Goal: Task Accomplishment & Management: Complete application form

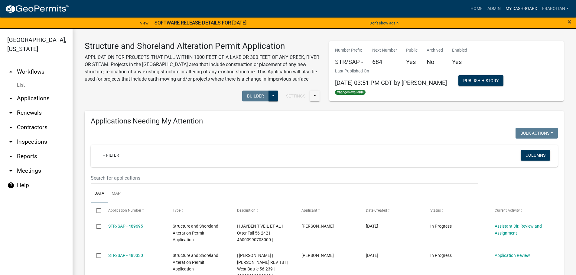
click at [514, 8] on link "My Dashboard" at bounding box center [521, 8] width 37 height 11
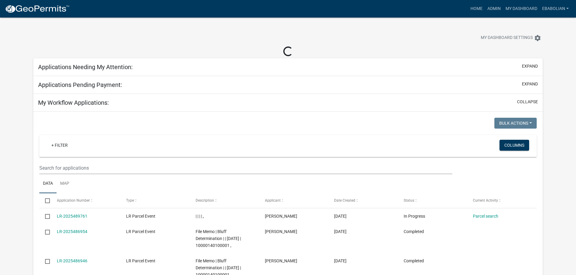
select select "3: 100"
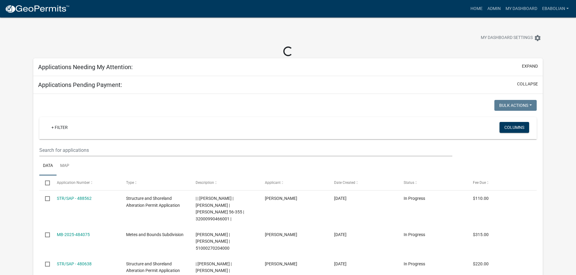
select select "3: 100"
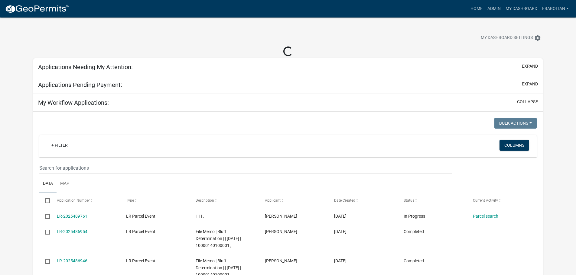
select select "3: 100"
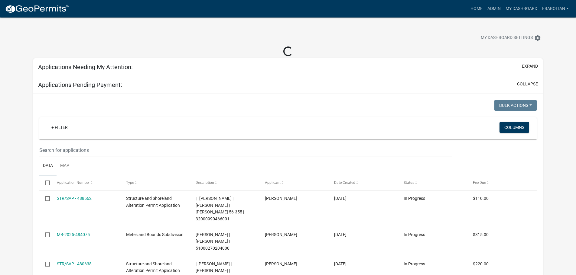
select select "3: 100"
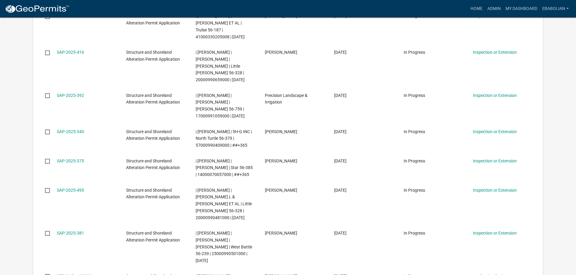
scroll to position [3023, 0]
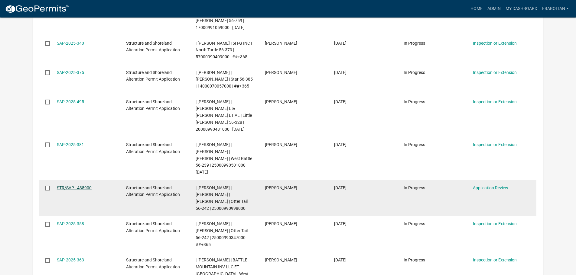
click at [85, 186] on link "STR/SAP - 438900" at bounding box center [74, 188] width 35 height 5
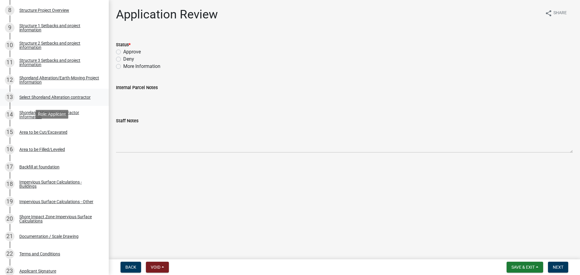
scroll to position [272, 0]
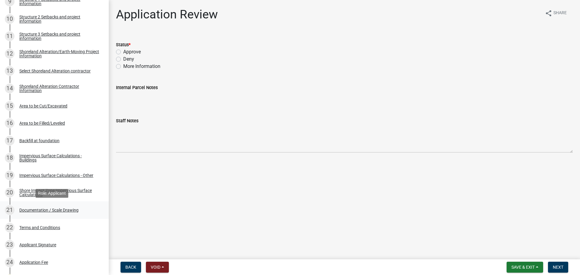
click at [73, 209] on div "Documentation / Scale Drawing" at bounding box center [48, 210] width 59 height 4
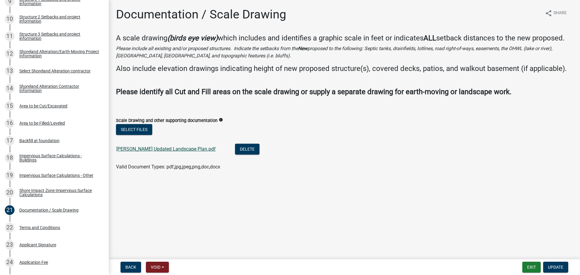
click at [182, 149] on link "Julson Updated Landscape Plan.pdf" at bounding box center [165, 149] width 99 height 6
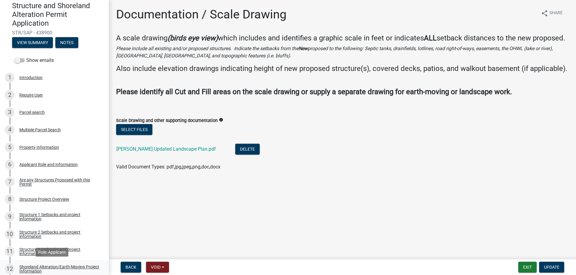
scroll to position [30, 0]
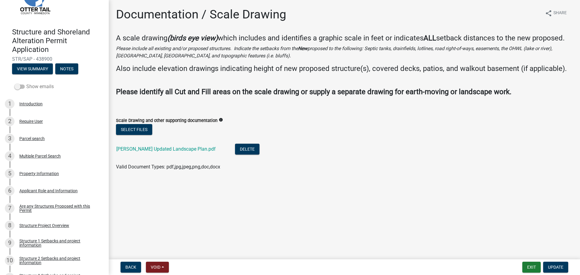
click at [35, 89] on label "Show emails" at bounding box center [34, 86] width 39 height 7
click at [26, 83] on input "Show emails" at bounding box center [26, 83] width 0 height 0
click at [31, 70] on button "View Summary" at bounding box center [32, 68] width 41 height 11
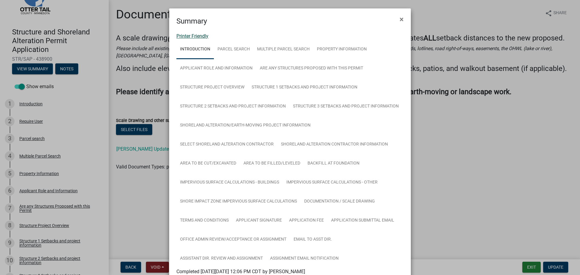
click at [199, 37] on link "Printer Friendly" at bounding box center [193, 36] width 32 height 6
click at [401, 18] on span "×" at bounding box center [402, 19] width 4 height 8
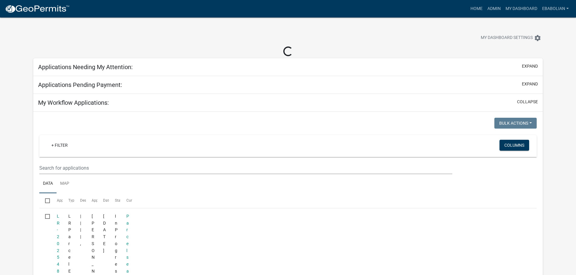
select select "3: 100"
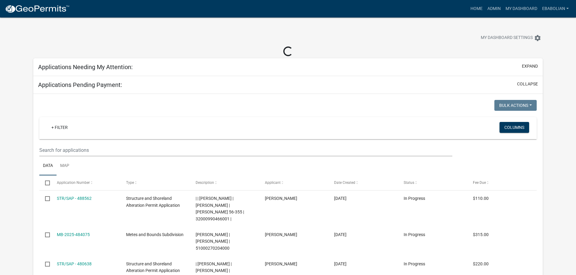
select select "3: 100"
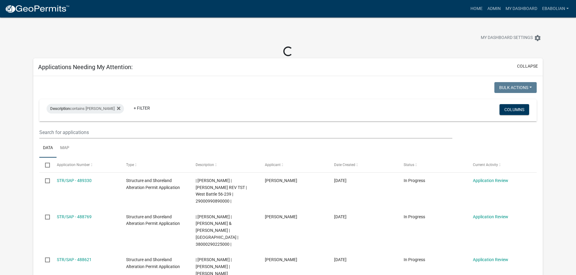
select select "3: 100"
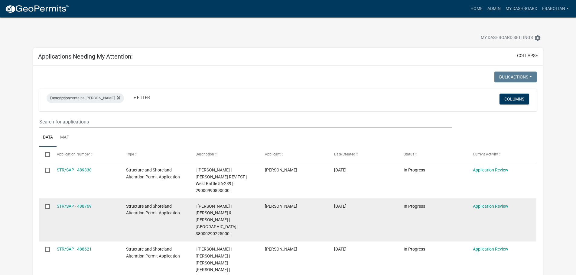
scroll to position [30, 0]
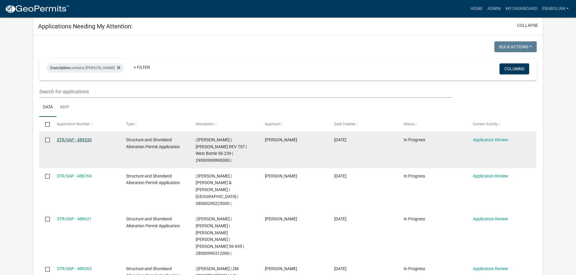
click at [79, 139] on link "STR/SAP - 489330" at bounding box center [74, 140] width 35 height 5
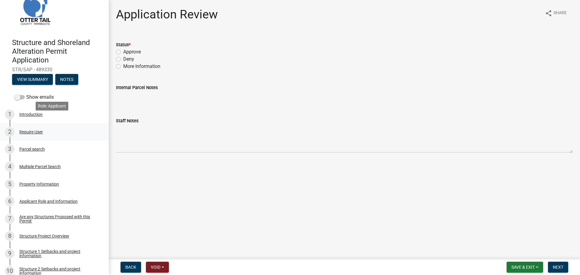
scroll to position [30, 0]
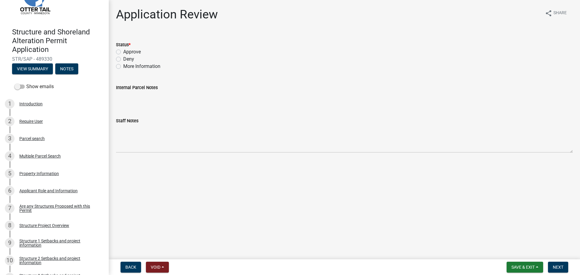
drag, startPoint x: 117, startPoint y: 52, endPoint x: 128, endPoint y: 63, distance: 15.0
click at [123, 52] on label "Approve" at bounding box center [132, 51] width 18 height 7
click at [123, 52] on input "Approve" at bounding box center [125, 50] width 4 height 4
radio input "true"
click at [556, 267] on span "Next" at bounding box center [558, 267] width 11 height 5
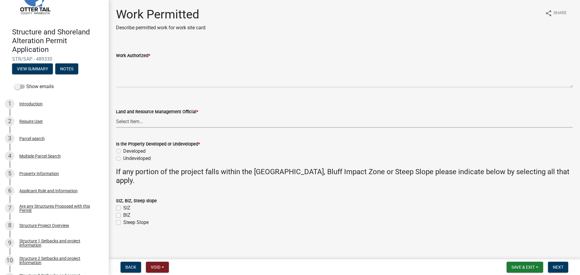
click at [144, 125] on select "Select Item... Alexis Newark Amy Busko Andrea Perales Brittany Tollefson Christ…" at bounding box center [344, 121] width 457 height 12
click at [116, 115] on select "Select Item... Alexis Newark Amy Busko Andrea Perales Brittany Tollefson Christ…" at bounding box center [344, 121] width 457 height 12
select select "f66be788-4dd6-459d-a9ec-6d83f4dfb709"
click at [123, 151] on label "Developed" at bounding box center [134, 151] width 22 height 7
click at [123, 151] on input "Developed" at bounding box center [125, 150] width 4 height 4
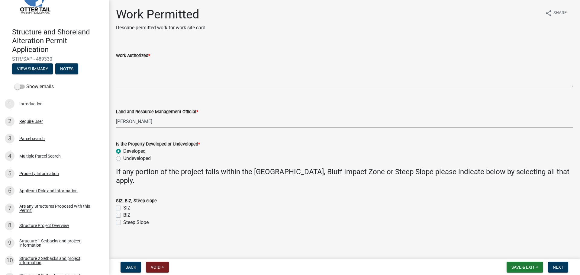
radio input "true"
click at [123, 207] on label "SIZ" at bounding box center [126, 208] width 7 height 7
click at [123, 207] on input "SIZ" at bounding box center [125, 207] width 4 height 4
checkbox input "true"
checkbox input "false"
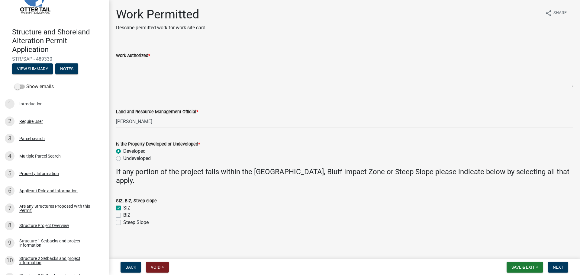
checkbox input "false"
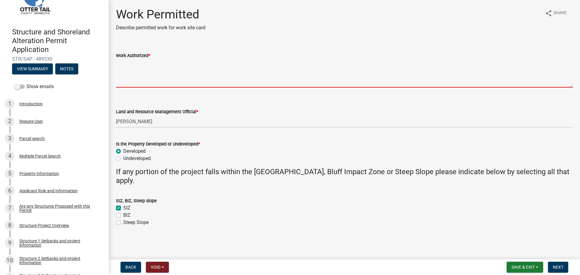
click at [133, 67] on textarea "Work Authorized *" at bounding box center [344, 73] width 457 height 28
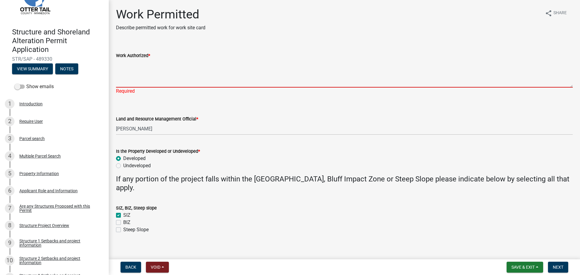
click at [142, 66] on textarea "Work Authorized *" at bounding box center [344, 73] width 457 height 28
type textarea "r"
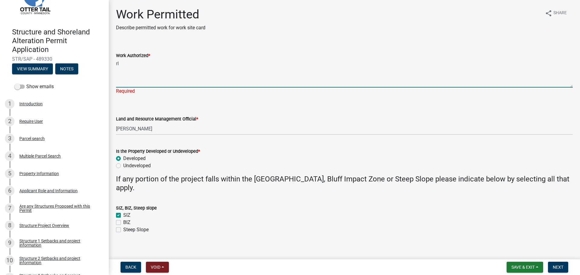
type textarea "r"
click at [118, 64] on textarea "Rip rap a portion of shoreline following DNR specifications." at bounding box center [344, 73] width 457 height 28
click at [175, 63] on textarea "Fix existing rip rap a portion of shoreline following DNR specifications." at bounding box center [344, 73] width 457 height 28
click at [257, 63] on textarea "Fix existing rip rap along shoreline following DNR specifications." at bounding box center [344, 73] width 457 height 28
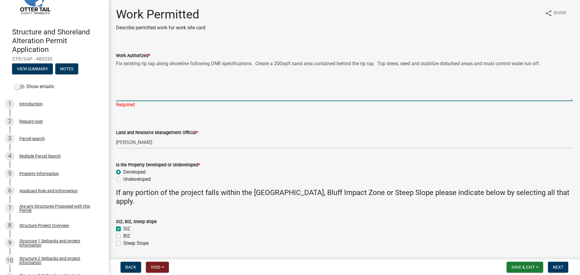
drag, startPoint x: 567, startPoint y: 86, endPoint x: 566, endPoint y: 104, distance: 18.8
click at [566, 101] on textarea "Fix existing rip rap along shoreline following DNR specifications. Create a 200…" at bounding box center [344, 80] width 457 height 42
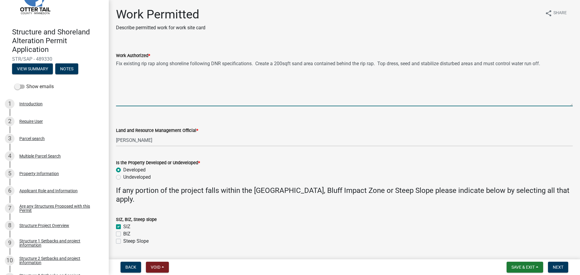
click at [119, 77] on textarea "Fix existing rip rap along shoreline following DNR specifications. Create a 200…" at bounding box center [344, 82] width 457 height 47
click at [555, 62] on textarea "Fix existing rip rap along shoreline following DNR specifications. Create a 200…" at bounding box center [344, 82] width 457 height 47
click at [149, 73] on textarea "Fix existing rip rap along shoreline following DNR specifications. Create a 200…" at bounding box center [344, 82] width 457 height 47
paste textarea "Washed sand for beach area above rip rap"
click at [160, 79] on textarea "Fix existing rip rap along shoreline following DNR specifications. Create a 200…" at bounding box center [344, 82] width 457 height 47
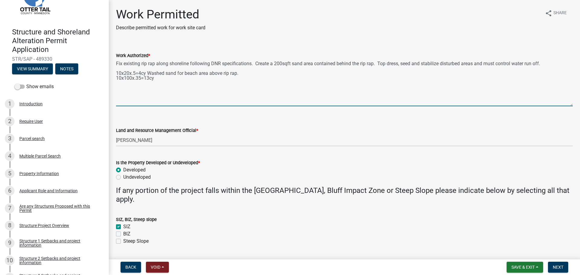
paste textarea "topdress all disturbed areas with black dirt to prep for seed and stabilization"
click at [162, 78] on textarea "Fix existing rip rap along shoreline following DNR specifications. Create a 200…" at bounding box center [344, 82] width 457 height 47
click at [327, 81] on textarea "Fix existing rip rap along shoreline following DNR specifications. Create a 200…" at bounding box center [344, 82] width 457 height 47
click at [156, 78] on textarea "Fix existing rip rap along shoreline following DNR specifications. Create a 200…" at bounding box center [344, 82] width 457 height 47
click at [546, 63] on textarea "Fix existing rip rap along shoreline following DNR specifications. Create a 200…" at bounding box center [344, 82] width 457 height 47
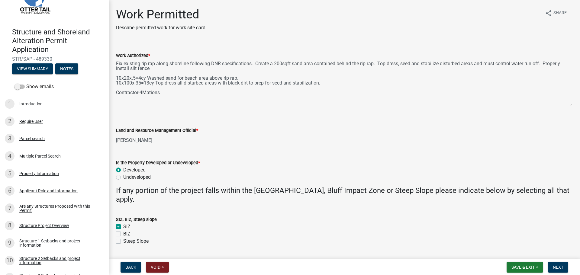
click at [152, 69] on textarea "Fix existing rip rap along shoreline following DNR specifications. Create a 200…" at bounding box center [344, 82] width 457 height 47
type textarea "Fix existing rip rap along shoreline following DNR specifications. Create a 200…"
click at [560, 269] on span "Next" at bounding box center [558, 267] width 11 height 5
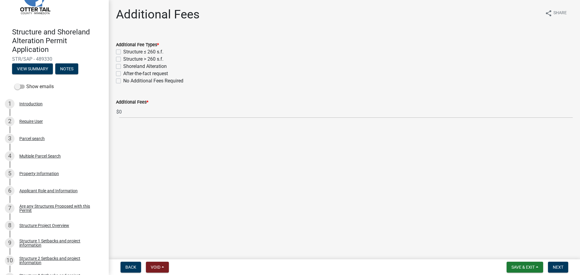
click at [123, 82] on label "No Additional Fees Required" at bounding box center [153, 80] width 60 height 7
click at [123, 81] on input "No Additional Fees Required" at bounding box center [125, 79] width 4 height 4
checkbox input "true"
checkbox input "false"
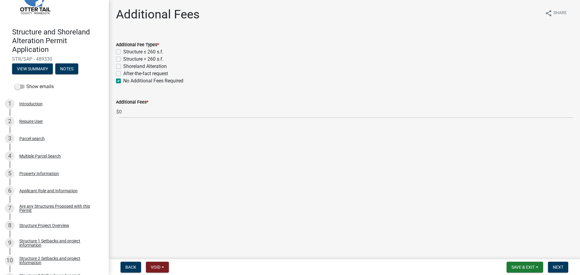
checkbox input "false"
checkbox input "true"
click at [556, 268] on span "Next" at bounding box center [558, 267] width 11 height 5
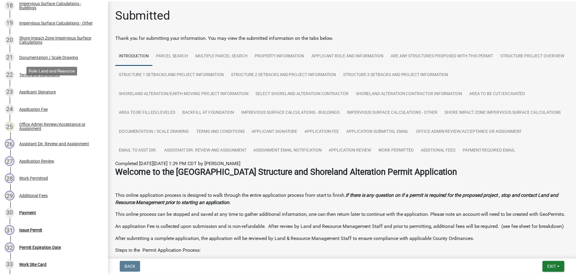
scroll to position [484, 0]
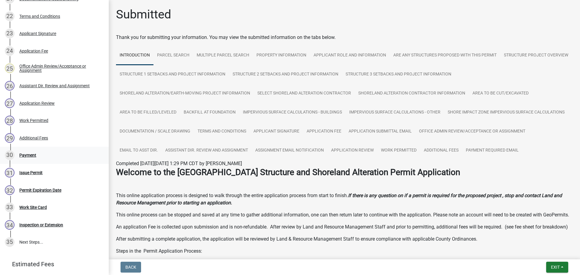
click at [30, 155] on div "Payment" at bounding box center [27, 155] width 17 height 4
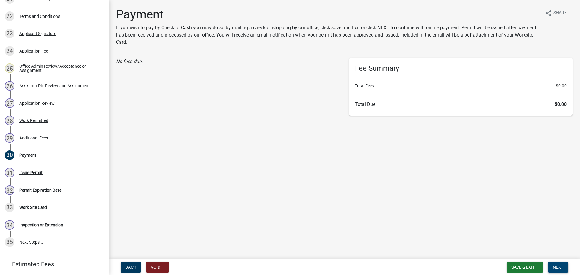
click at [553, 266] on button "Next" at bounding box center [558, 267] width 20 height 11
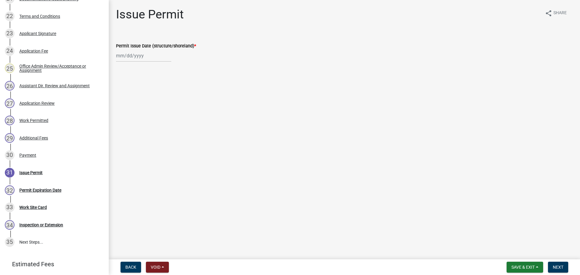
click at [129, 56] on div at bounding box center [143, 56] width 55 height 12
select select "10"
select select "2025"
click at [152, 95] on div "9" at bounding box center [151, 98] width 10 height 10
type input "10/09/2025"
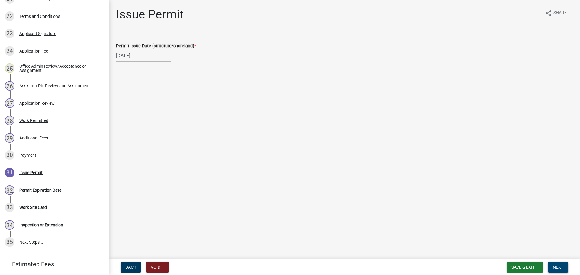
click at [559, 268] on span "Next" at bounding box center [558, 267] width 11 height 5
click at [560, 266] on span "Next" at bounding box center [558, 267] width 11 height 5
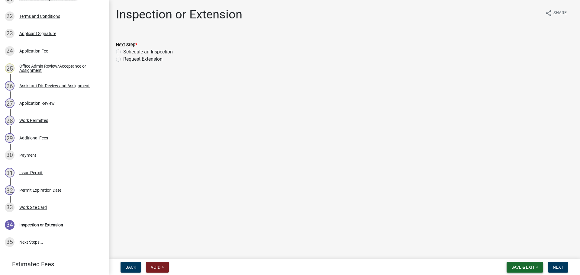
click at [520, 268] on span "Save & Exit" at bounding box center [523, 267] width 23 height 5
click at [511, 255] on button "Save & Exit" at bounding box center [519, 252] width 48 height 15
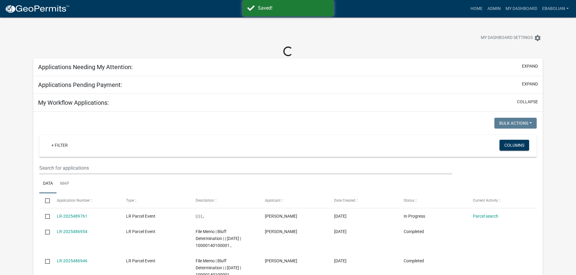
select select "3: 100"
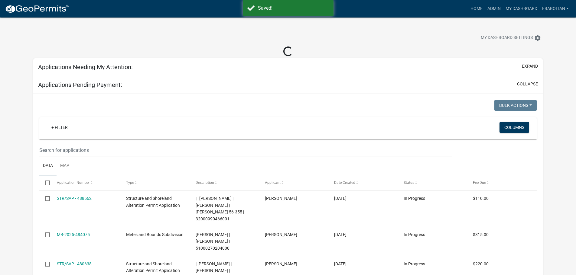
select select "3: 100"
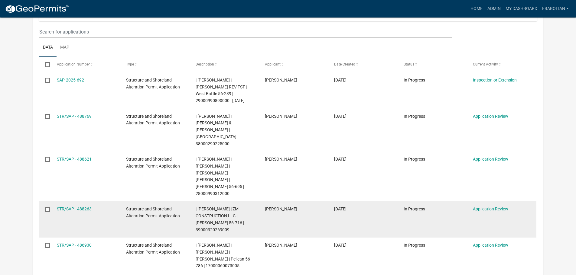
scroll to position [91, 0]
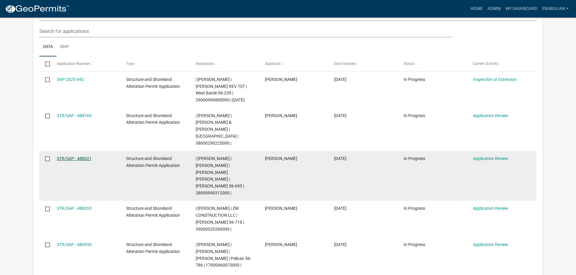
click at [78, 158] on link "STR/SAP - 488621" at bounding box center [74, 158] width 35 height 5
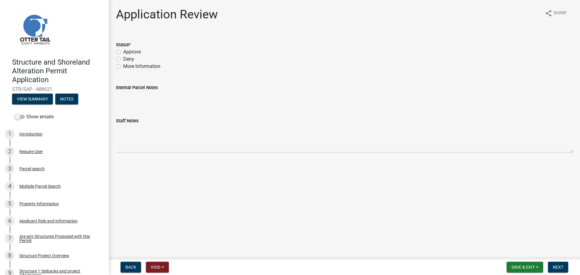
drag, startPoint x: 118, startPoint y: 51, endPoint x: 222, endPoint y: 82, distance: 108.5
click at [123, 51] on label "Approve" at bounding box center [132, 51] width 18 height 7
click at [123, 51] on input "Approve" at bounding box center [125, 50] width 4 height 4
radio input "true"
click at [555, 263] on button "Next" at bounding box center [558, 267] width 20 height 11
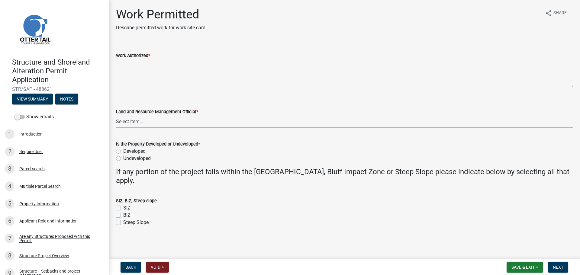
click at [144, 121] on select "Select Item... Alexis Newark Amy Busko Andrea Perales Brittany Tollefson Christ…" at bounding box center [344, 121] width 457 height 12
click at [116, 115] on select "Select Item... Alexis Newark Amy Busko Andrea Perales Brittany Tollefson Christ…" at bounding box center [344, 121] width 457 height 12
select select "f66be788-4dd6-459d-a9ec-6d83f4dfb709"
click at [123, 152] on label "Developed" at bounding box center [134, 151] width 22 height 7
click at [123, 152] on input "Developed" at bounding box center [125, 150] width 4 height 4
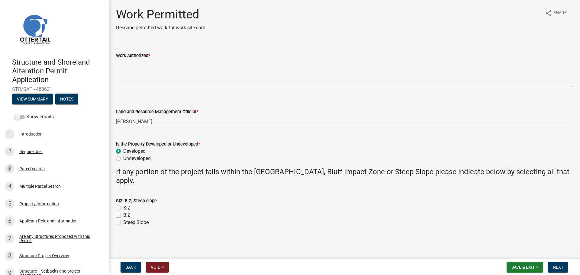
radio input "true"
click at [123, 207] on label "SIZ" at bounding box center [126, 208] width 7 height 7
click at [123, 207] on input "SIZ" at bounding box center [125, 207] width 4 height 4
checkbox input "true"
checkbox input "false"
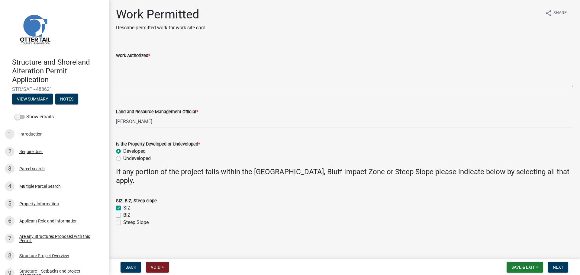
checkbox input "false"
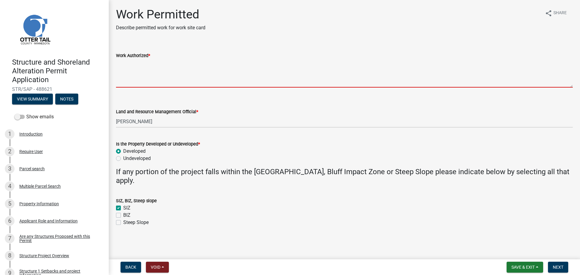
click at [132, 70] on textarea "Work Authorized *" at bounding box center [344, 73] width 457 height 28
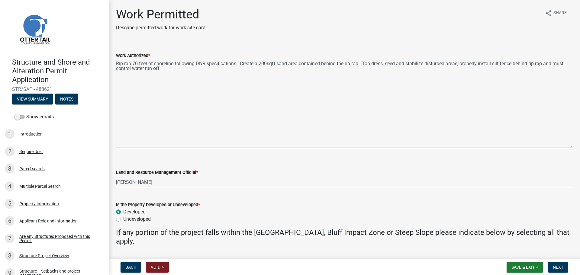
drag, startPoint x: 571, startPoint y: 87, endPoint x: 572, endPoint y: 148, distance: 60.8
click at [572, 148] on div "Work Authorized * Rip rap 70 feet of shoreline following DNR specifications. Cr…" at bounding box center [345, 96] width 466 height 105
click at [170, 71] on textarea "Rip rap 70 feet of shoreline following DNR specifications. Create a 200sqft san…" at bounding box center [344, 103] width 457 height 89
click at [149, 78] on textarea "Rip rap 70 feet of shoreline following DNR specifications. Create a 200sqft san…" at bounding box center [344, 103] width 457 height 89
paste textarea "Sand beach area above rip rap"
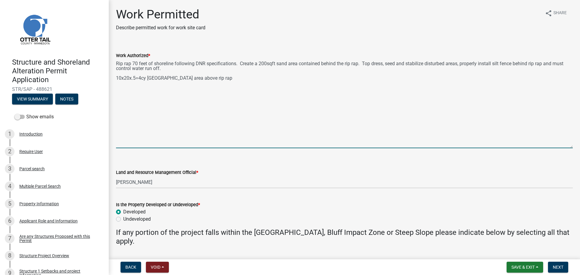
click at [336, 63] on textarea "Rip rap 70 feet of shoreline following DNR specifications. Create a 200sqft san…" at bounding box center [344, 103] width 457 height 89
click at [220, 79] on textarea "Rip rap 70 feet of shoreline following DNR specifications. Create a 200sqft san…" at bounding box center [344, 103] width 457 height 89
click at [157, 83] on textarea "Rip rap 70 feet of shoreline following DNR specifications. Create a 200sqft san…" at bounding box center [344, 103] width 457 height 89
paste textarea "top dress all disturbed areas with black dirt and seed"
click at [157, 81] on textarea "Rip rap 70 feet of shoreline following DNR specifications. Create a 200sqft san…" at bounding box center [344, 103] width 457 height 89
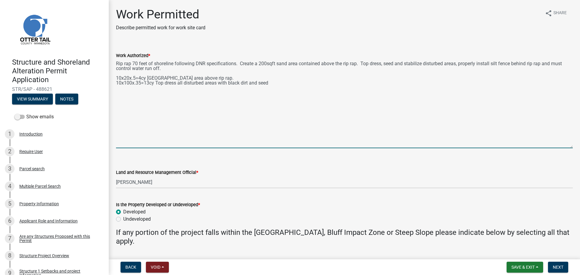
click at [268, 83] on textarea "Rip rap 70 feet of shoreline following DNR specifications. Create a 200sqft san…" at bounding box center [344, 103] width 457 height 89
click at [207, 131] on textarea "Rip rap 70 feet of shoreline following DNR specifications. Create a 200sqft san…" at bounding box center [344, 103] width 457 height 89
click at [229, 111] on textarea "Rip rap 70 feet of shoreline following DNR specifications. Create a 200sqft san…" at bounding box center [344, 103] width 457 height 89
click at [171, 70] on textarea "Rip rap 70 feet of shoreline following DNR specifications. Create a 200sqft san…" at bounding box center [344, 103] width 457 height 89
type textarea "Rip rap 70 feet of shoreline following DNR specifications. Create a 200sqft san…"
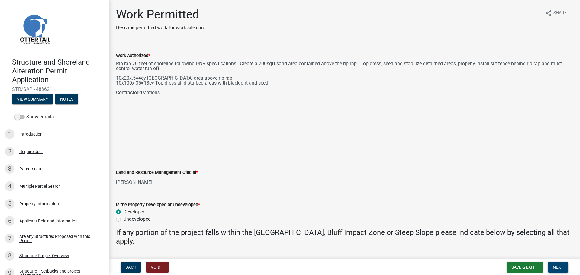
click at [559, 266] on span "Next" at bounding box center [558, 267] width 11 height 5
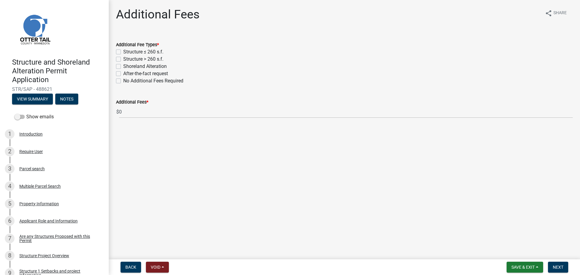
click at [123, 81] on label "No Additional Fees Required" at bounding box center [153, 80] width 60 height 7
click at [123, 81] on input "No Additional Fees Required" at bounding box center [125, 79] width 4 height 4
checkbox input "true"
checkbox input "false"
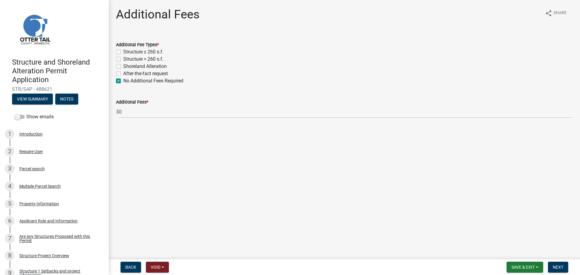
checkbox input "false"
checkbox input "true"
click at [559, 269] on span "Next" at bounding box center [558, 267] width 11 height 5
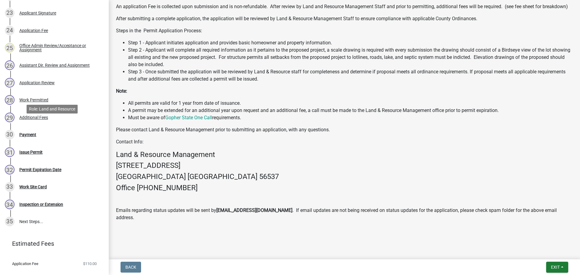
scroll to position [485, 0]
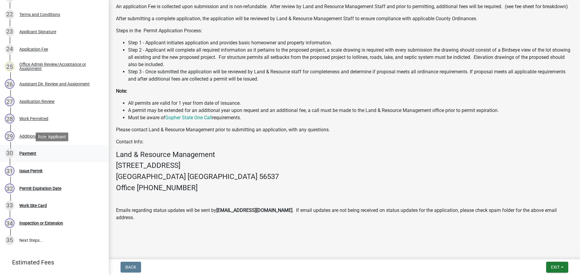
click at [32, 153] on div "Payment" at bounding box center [27, 153] width 17 height 4
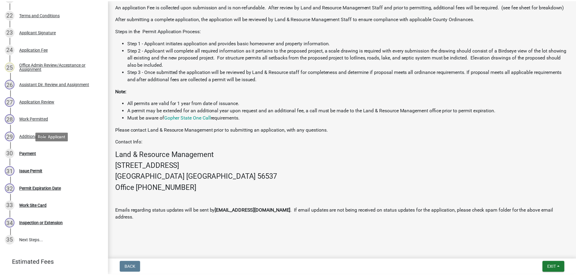
scroll to position [0, 0]
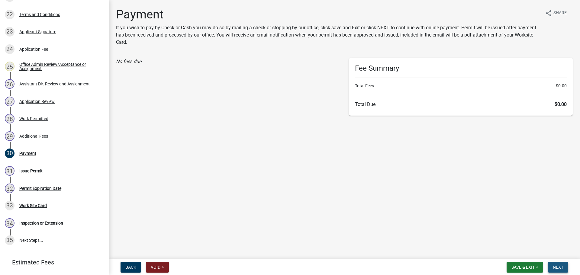
click at [560, 269] on span "Next" at bounding box center [558, 267] width 11 height 5
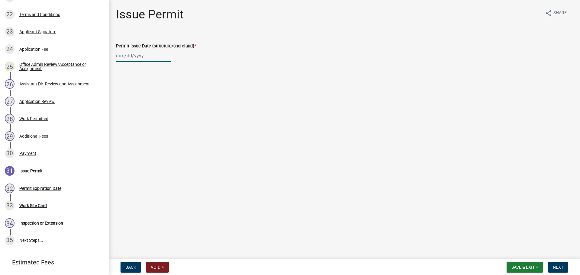
click at [119, 59] on div at bounding box center [143, 56] width 55 height 12
select select "10"
select select "2025"
click at [151, 97] on div "9" at bounding box center [151, 98] width 10 height 10
type input "10/09/2025"
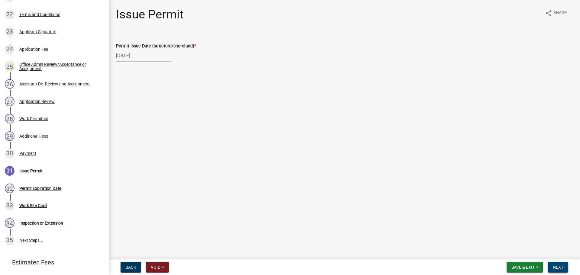
click at [558, 266] on span "Next" at bounding box center [558, 267] width 11 height 5
click at [556, 269] on span "Next" at bounding box center [558, 267] width 11 height 5
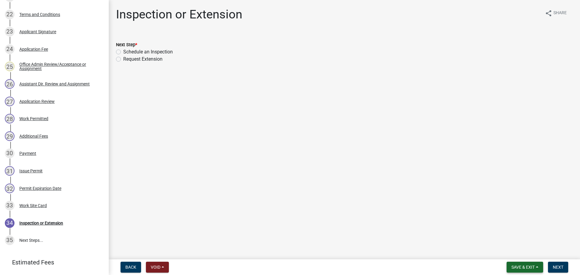
click at [534, 265] on span "Save & Exit" at bounding box center [523, 267] width 23 height 5
click at [514, 251] on button "Save & Exit" at bounding box center [519, 252] width 48 height 15
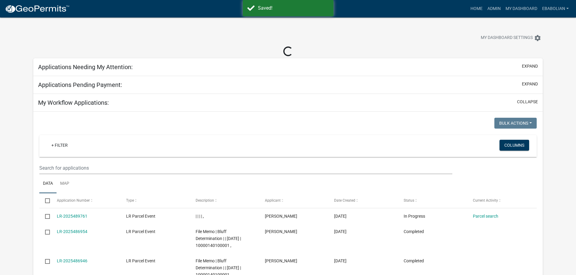
select select "3: 100"
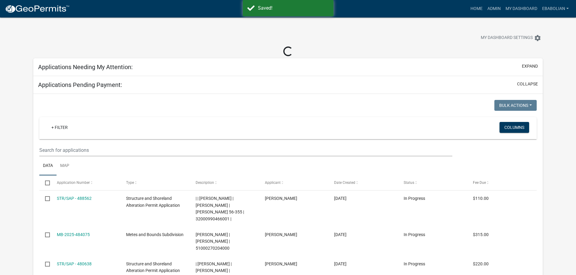
select select "3: 100"
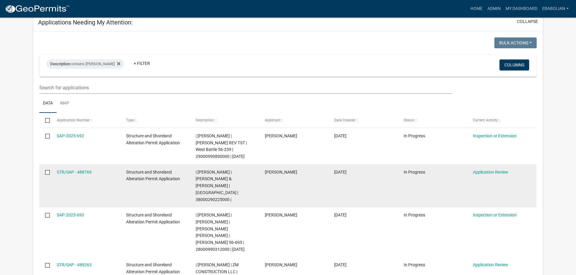
scroll to position [30, 0]
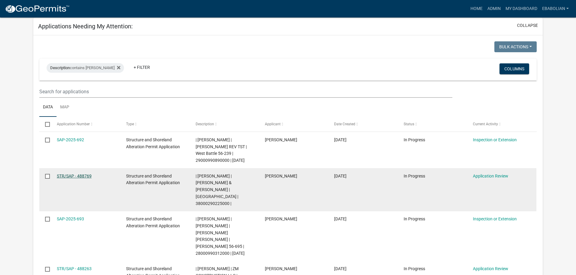
click at [78, 179] on link "STR/SAP - 488769" at bounding box center [74, 176] width 35 height 5
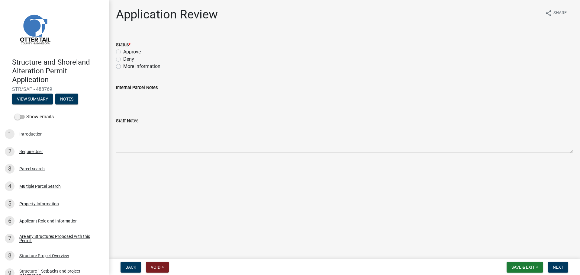
click at [123, 53] on label "Approve" at bounding box center [132, 51] width 18 height 7
click at [123, 52] on input "Approve" at bounding box center [125, 50] width 4 height 4
radio input "true"
click at [558, 266] on span "Next" at bounding box center [558, 267] width 11 height 5
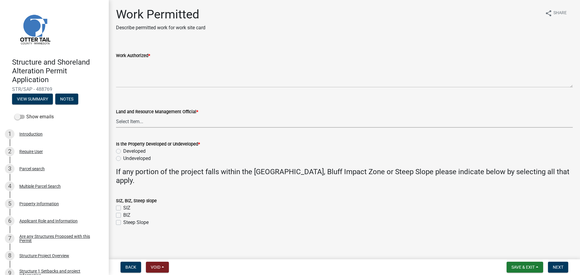
click at [124, 124] on select "Select Item... Alexis Newark Amy Busko Andrea Perales Brittany Tollefson Christ…" at bounding box center [344, 121] width 457 height 12
click at [116, 115] on select "Select Item... Alexis Newark Amy Busko Andrea Perales Brittany Tollefson Christ…" at bounding box center [344, 121] width 457 height 12
select select "f66be788-4dd6-459d-a9ec-6d83f4dfb709"
click at [123, 150] on label "Developed" at bounding box center [134, 151] width 22 height 7
click at [123, 150] on input "Developed" at bounding box center [125, 150] width 4 height 4
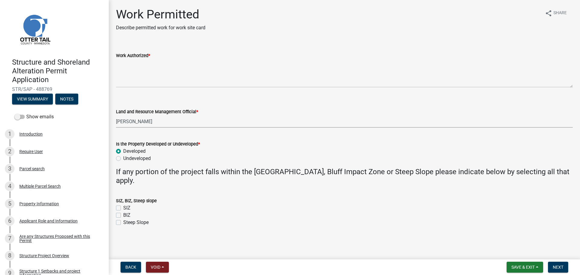
radio input "true"
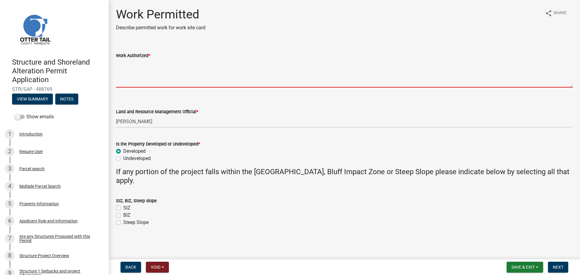
click at [128, 69] on textarea "Work Authorized *" at bounding box center [344, 73] width 457 height 28
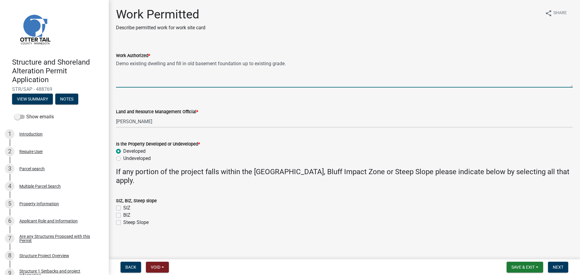
drag, startPoint x: 297, startPoint y: 64, endPoint x: 301, endPoint y: 64, distance: 3.3
click at [297, 64] on textarea "Demo existing dwelling and fill in old basement foundation up to existing grade." at bounding box center [344, 73] width 457 height 28
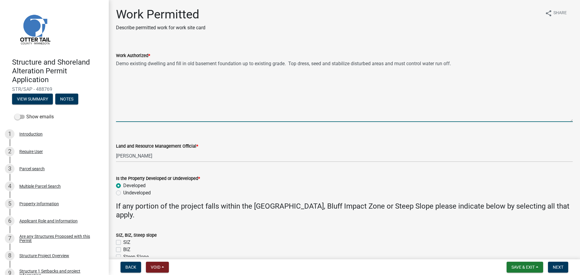
drag, startPoint x: 572, startPoint y: 87, endPoint x: 574, endPoint y: 122, distance: 35.4
click at [574, 122] on div "Work Permitted Describe permitted work for work site card share Share Work Auth…" at bounding box center [345, 139] width 472 height 264
click at [117, 73] on textarea "Demo existing dwelling and fill in old basement foundation up to existing grade…" at bounding box center [344, 91] width 457 height 64
click at [164, 76] on textarea "Demo existing dwelling and fill in old basement foundation up to existing grade…" at bounding box center [344, 91] width 457 height 64
type textarea "Demo existing dwelling and fill in old basement foundation up to existing grade…"
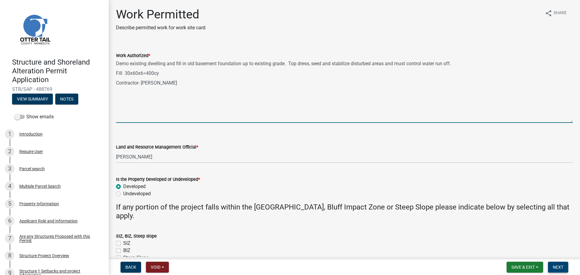
click at [556, 268] on span "Next" at bounding box center [558, 267] width 11 height 5
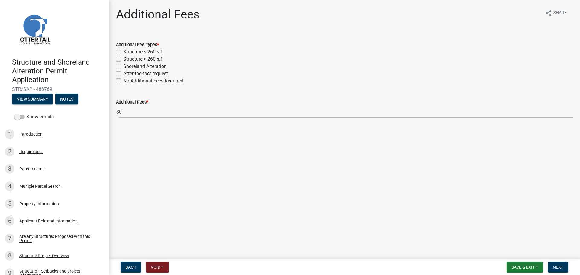
click at [123, 67] on label "Shoreland Alteration" at bounding box center [145, 66] width 44 height 7
click at [123, 67] on input "Shoreland Alteration" at bounding box center [125, 65] width 4 height 4
checkbox input "true"
checkbox input "false"
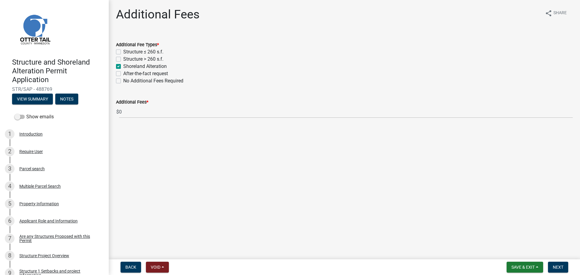
checkbox input "true"
checkbox input "false"
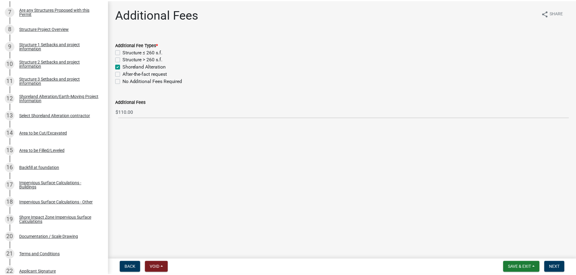
scroll to position [226, 0]
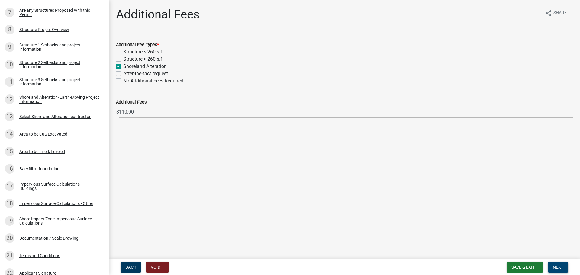
click at [560, 265] on span "Next" at bounding box center [558, 267] width 11 height 5
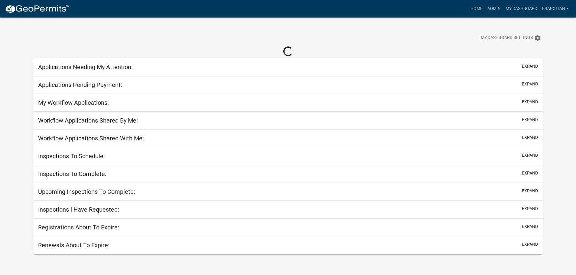
select select "3: 100"
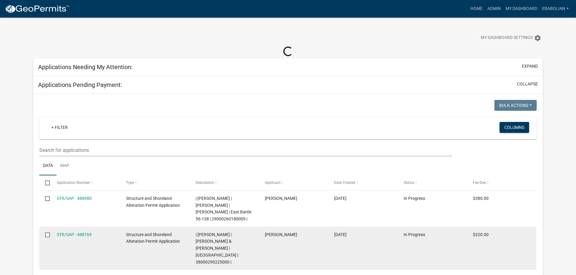
select select "3: 100"
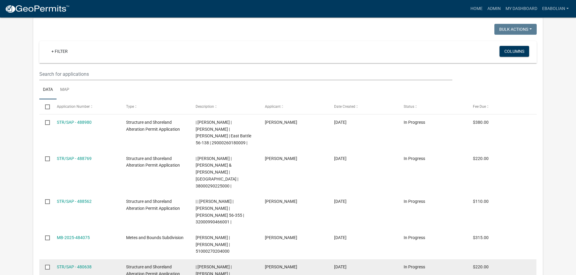
scroll to position [121, 0]
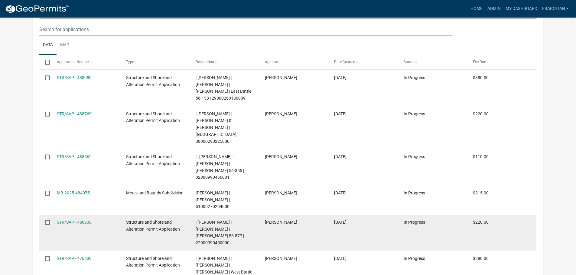
select select "3: 100"
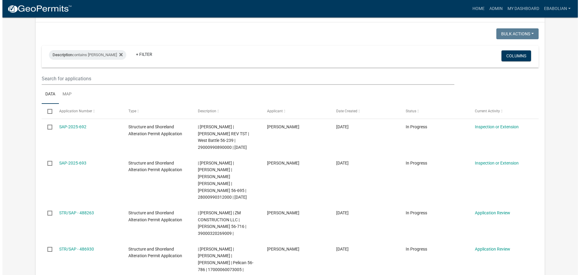
scroll to position [0, 0]
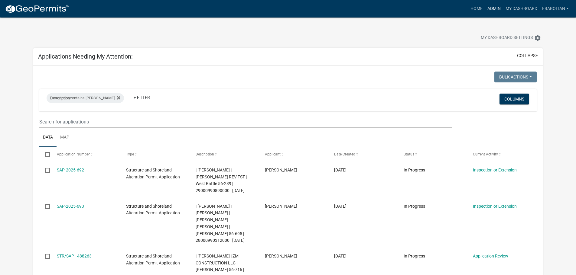
click at [491, 9] on link "Admin" at bounding box center [494, 8] width 18 height 11
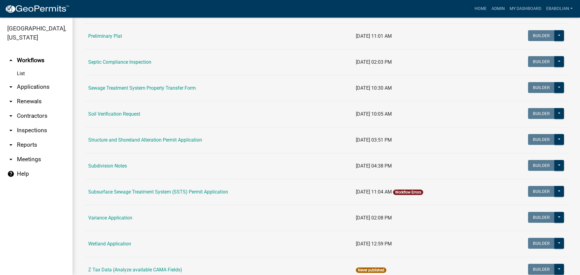
scroll to position [302, 0]
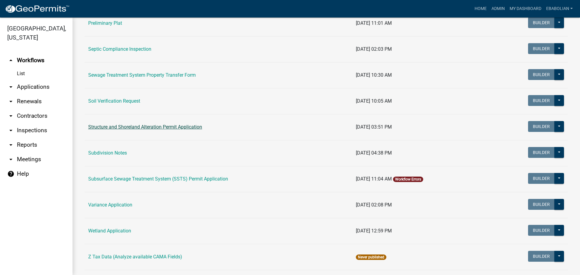
click at [151, 127] on link "Structure and Shoreland Alteration Permit Application" at bounding box center [145, 127] width 114 height 6
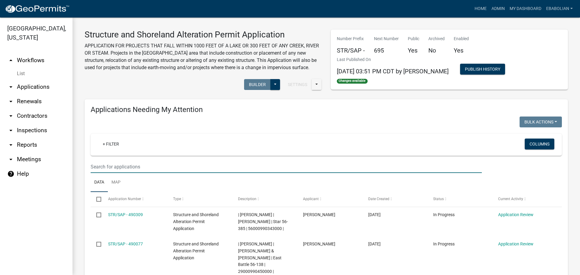
click at [153, 168] on input "text" at bounding box center [286, 167] width 391 height 12
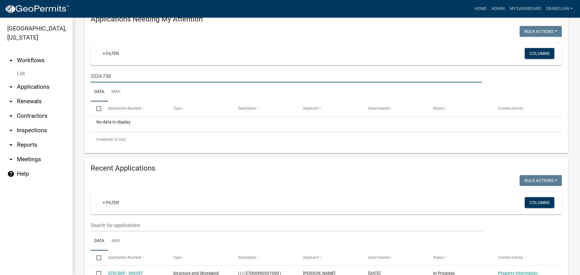
scroll to position [60, 0]
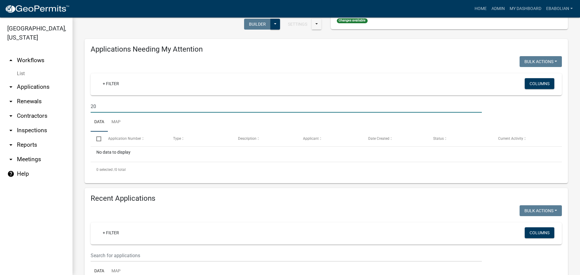
type input "2"
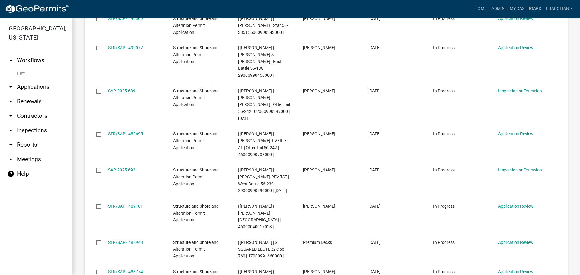
scroll to position [547, 0]
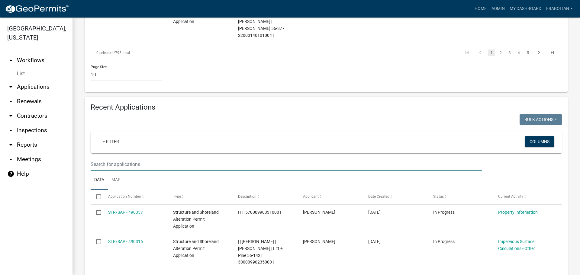
click at [135, 158] on input "text" at bounding box center [286, 164] width 391 height 12
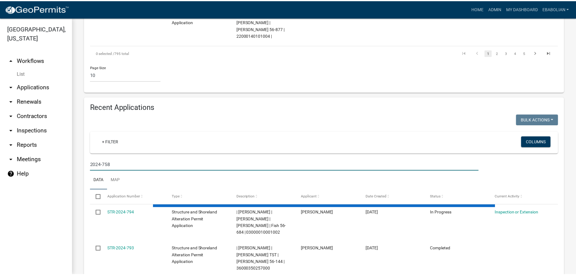
scroll to position [507, 0]
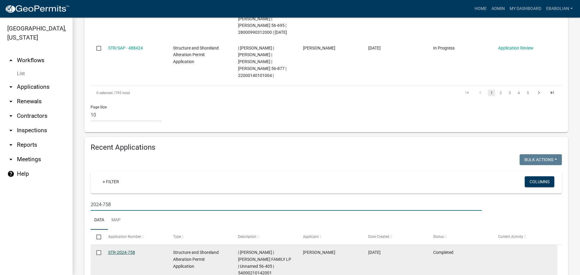
type input "2024-758"
click at [126, 250] on link "STR-2024-758" at bounding box center [121, 252] width 27 height 5
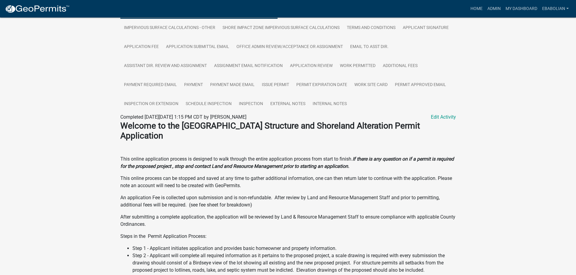
scroll to position [182, 0]
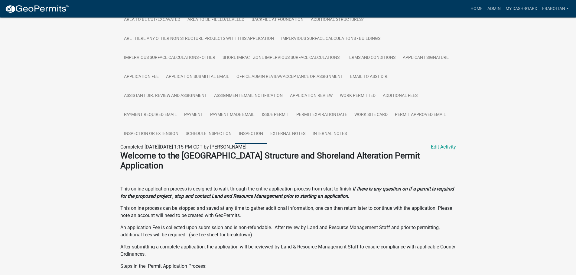
click at [249, 134] on link "Inspection" at bounding box center [250, 134] width 31 height 19
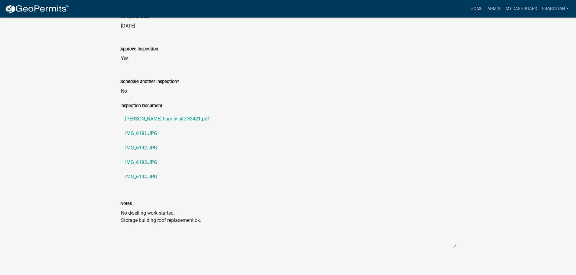
scroll to position [395, 0]
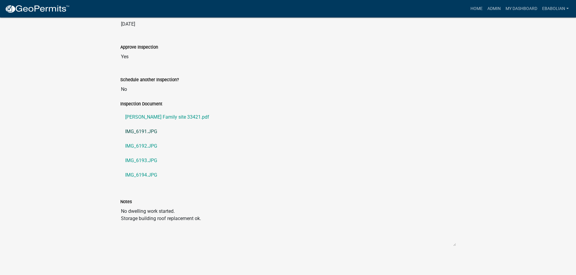
click at [141, 132] on link "IMG_6191.JPG" at bounding box center [288, 132] width 336 height 15
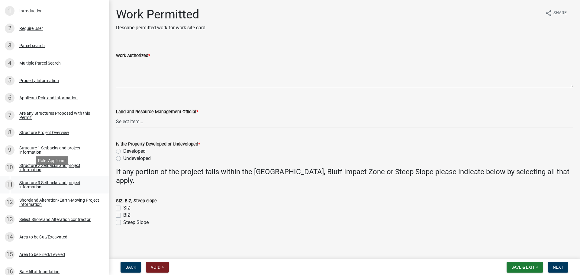
scroll to position [121, 0]
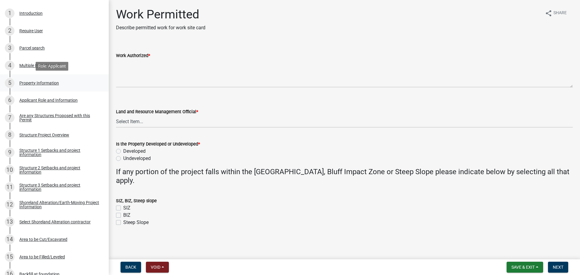
click at [26, 80] on div "5 Property Information" at bounding box center [52, 83] width 94 height 10
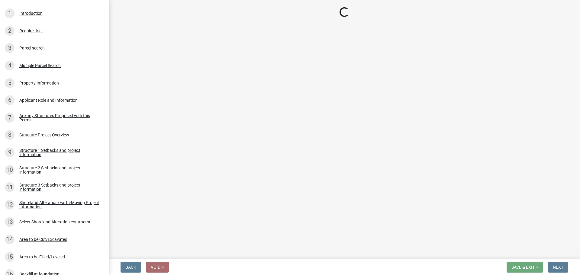
select select "ebef668c-e666-4f0f-b24a-d79aaee39ebe"
select select "9f52d7c9-96dd-4370-b810-ce091165f7c2"
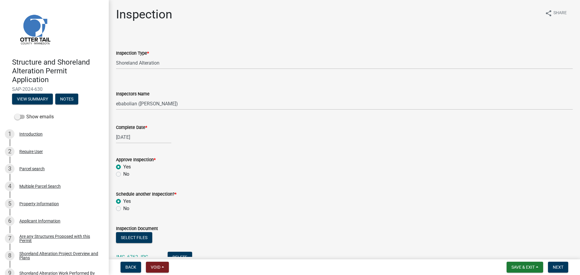
select select "47ea1fb7-c502-4f3a-a094-06b583cbebcf"
select select "cd31a072-cd4e-4306-9b8c-c26eab70e9de"
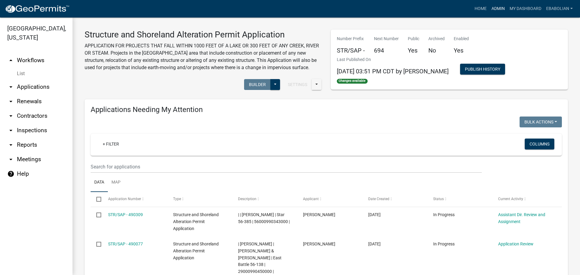
click at [494, 9] on link "Admin" at bounding box center [498, 8] width 18 height 11
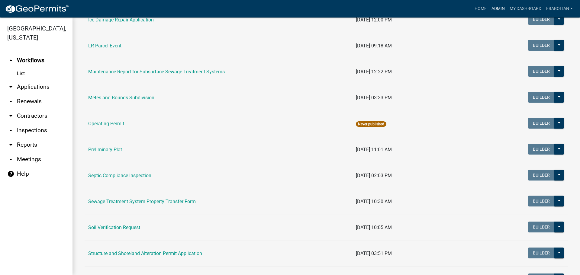
scroll to position [181, 0]
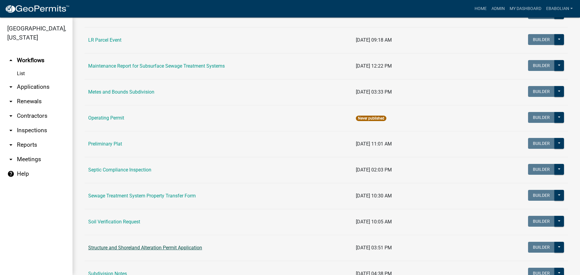
click at [136, 247] on link "Structure and Shoreland Alteration Permit Application" at bounding box center [145, 248] width 114 height 6
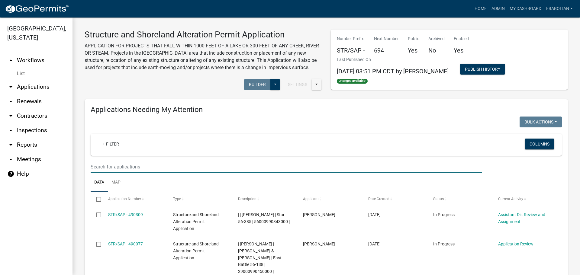
click at [113, 166] on input "text" at bounding box center [286, 167] width 391 height 12
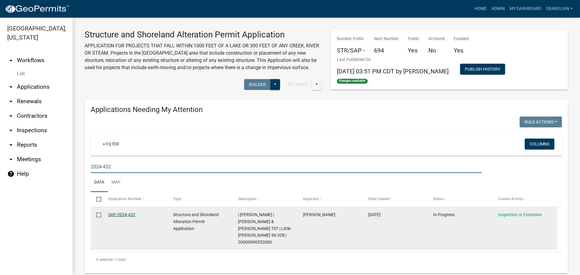
type input "2024-432"
click at [122, 214] on link "SAP-2024-432" at bounding box center [121, 214] width 27 height 5
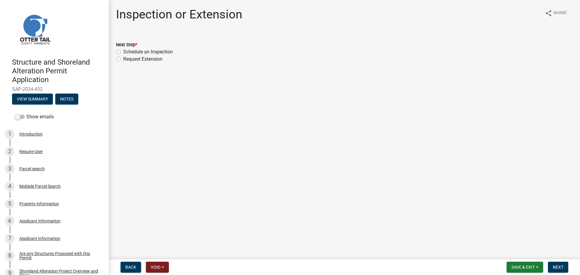
click at [123, 51] on label "Schedule an Inspection" at bounding box center [148, 51] width 50 height 7
click at [123, 51] on input "Schedule an Inspection" at bounding box center [125, 50] width 4 height 4
radio input "true"
click at [560, 266] on span "Next" at bounding box center [558, 267] width 11 height 5
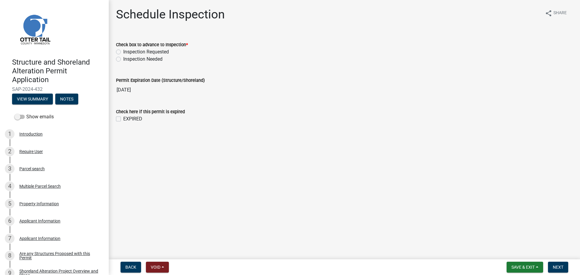
click at [123, 60] on label "Inspection Needed" at bounding box center [142, 59] width 39 height 7
click at [123, 60] on input "Inspection Needed" at bounding box center [125, 58] width 4 height 4
radio input "true"
click at [123, 121] on label "EXPIRED" at bounding box center [132, 118] width 19 height 7
click at [123, 119] on input "EXPIRED" at bounding box center [125, 117] width 4 height 4
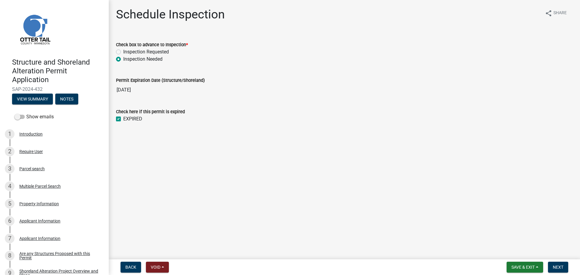
checkbox input "true"
click at [555, 268] on span "Next" at bounding box center [558, 267] width 11 height 5
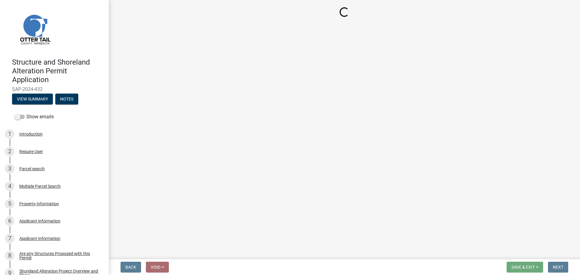
select select "710d5f49-2663-4e73-9718-d0c4e189f5ed"
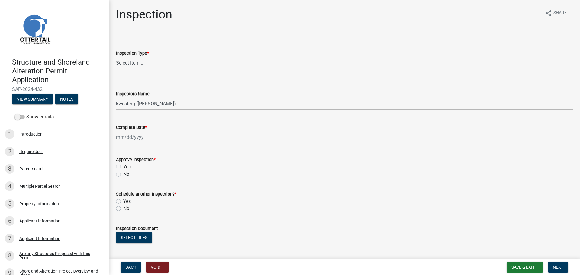
click at [139, 63] on select "Select Item... Footing / Structure Inspection Shoreland Alteration Not Built" at bounding box center [344, 63] width 457 height 12
click at [116, 57] on select "Select Item... Footing / Structure Inspection Shoreland Alteration Not Built" at bounding box center [344, 63] width 457 height 12
select select "47ea1fb7-c502-4f3a-a094-06b583cbebcf"
click at [135, 105] on select "Select Item... btollefson (Brittany Tollefson) alexisnewark (Alexis Newark) epl…" at bounding box center [344, 104] width 457 height 12
select select "cd31a072-cd4e-4306-9b8c-c26eab70e9de"
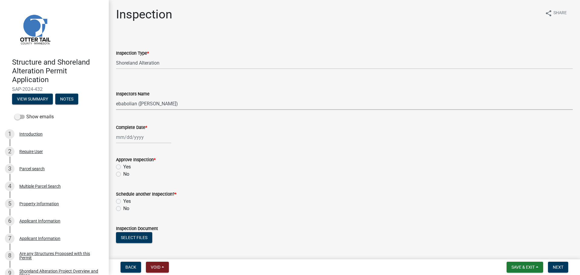
click at [116, 98] on select "Select Item... btollefson (Brittany Tollefson) alexisnewark (Alexis Newark) epl…" at bounding box center [344, 104] width 457 height 12
click at [135, 138] on div at bounding box center [143, 137] width 55 height 12
select select "10"
select select "2025"
click at [143, 178] on div "8" at bounding box center [142, 179] width 10 height 10
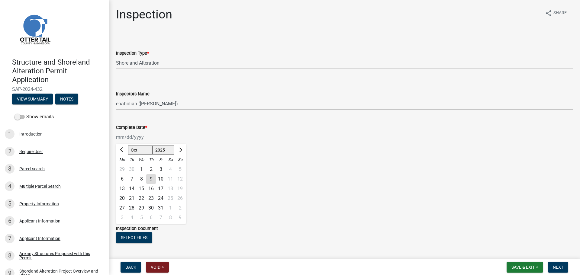
type input "[DATE]"
click at [123, 167] on label "Yes" at bounding box center [127, 167] width 8 height 7
click at [123, 167] on input "Yes" at bounding box center [125, 166] width 4 height 4
radio input "true"
click at [123, 209] on label "No" at bounding box center [126, 208] width 6 height 7
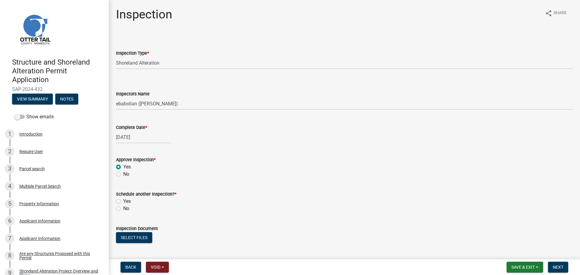
click at [123, 209] on input "No" at bounding box center [125, 207] width 4 height 4
radio input "true"
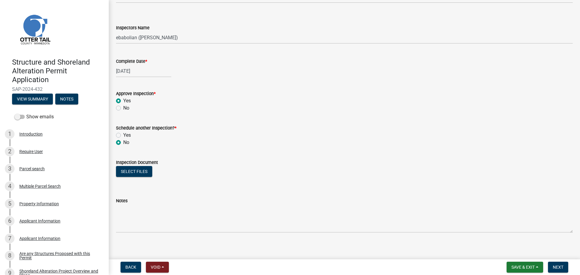
scroll to position [70, 0]
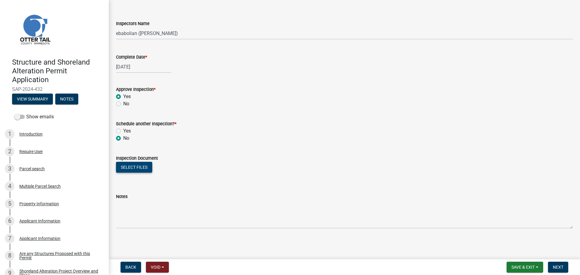
click at [139, 166] on button "Select files" at bounding box center [134, 167] width 36 height 11
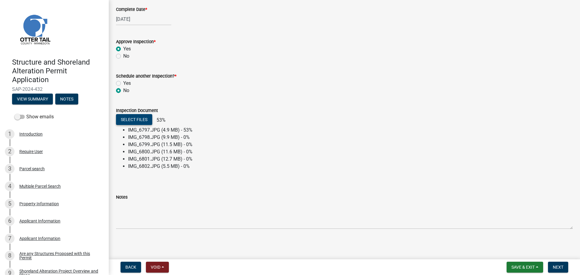
scroll to position [119, 0]
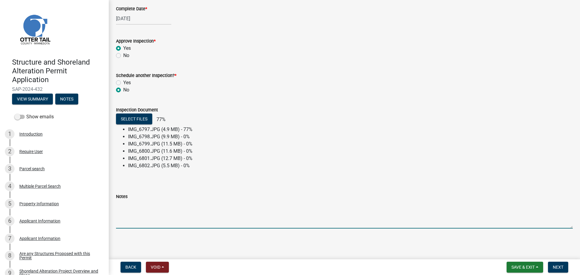
click at [141, 211] on textarea "Notes" at bounding box center [344, 214] width 457 height 28
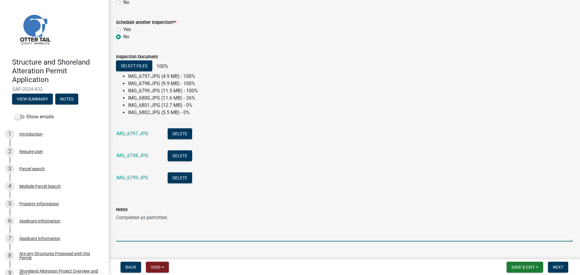
scroll to position [185, 0]
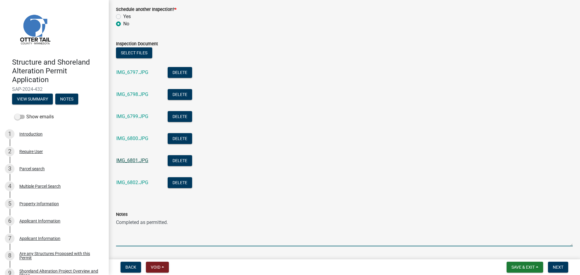
type textarea "Completed as permitted."
click at [139, 161] on link "IMG_6801.JPG" at bounding box center [132, 161] width 32 height 6
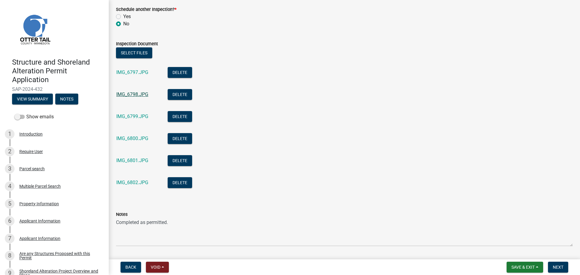
click at [137, 94] on link "IMG_6798.JPG" at bounding box center [132, 95] width 32 height 6
click at [557, 267] on span "Next" at bounding box center [558, 267] width 11 height 5
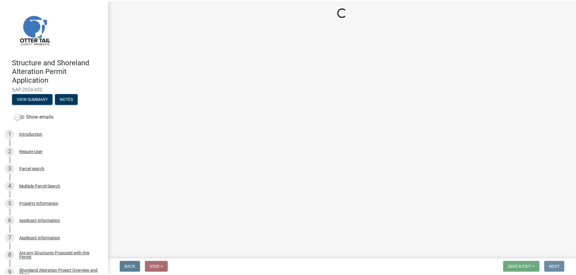
scroll to position [0, 0]
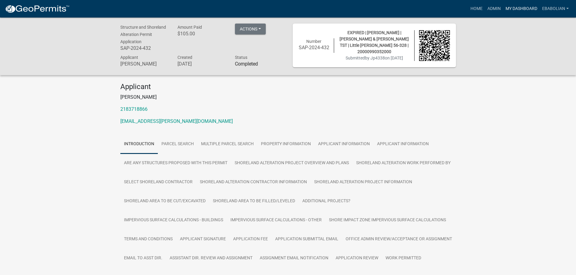
click at [511, 10] on link "My Dashboard" at bounding box center [521, 8] width 37 height 11
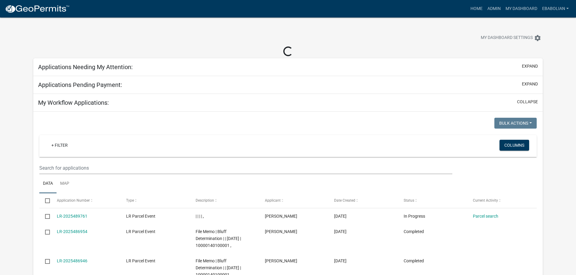
select select "3: 100"
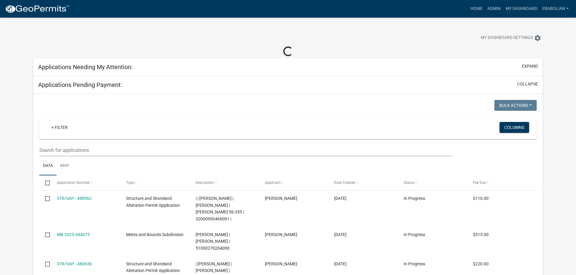
select select "3: 100"
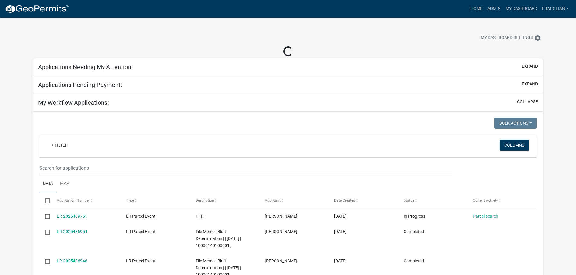
select select "3: 100"
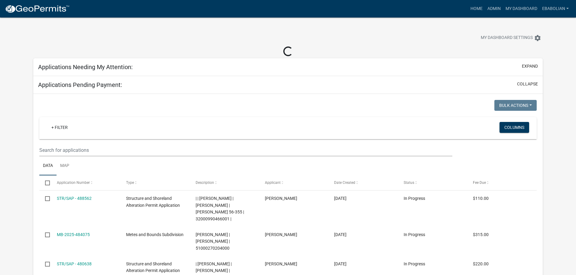
select select "3: 100"
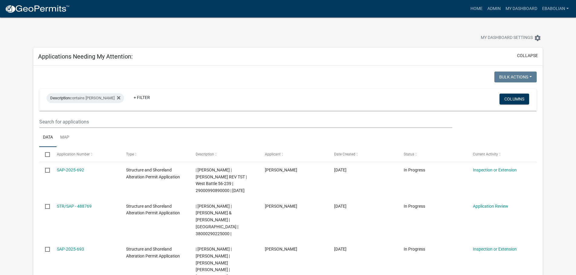
select select "3: 100"
drag, startPoint x: 493, startPoint y: 9, endPoint x: 493, endPoint y: 16, distance: 7.3
click at [493, 9] on link "Admin" at bounding box center [494, 8] width 18 height 11
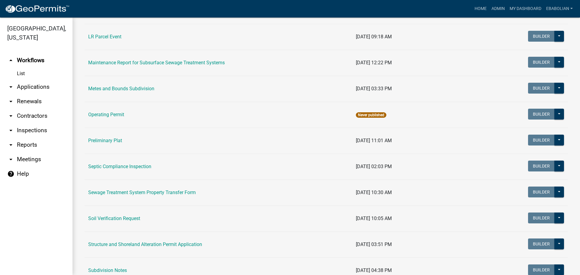
scroll to position [212, 0]
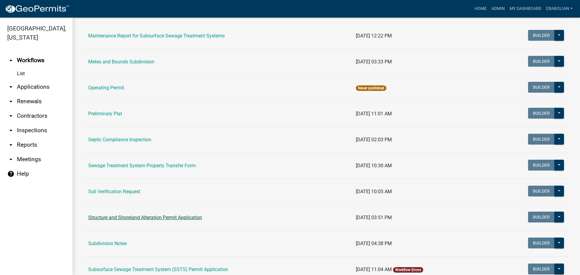
click at [147, 219] on link "Structure and Shoreland Alteration Permit Application" at bounding box center [145, 218] width 114 height 6
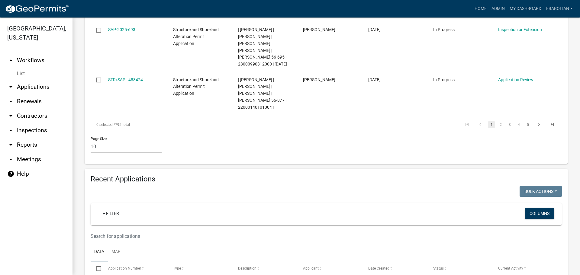
scroll to position [484, 0]
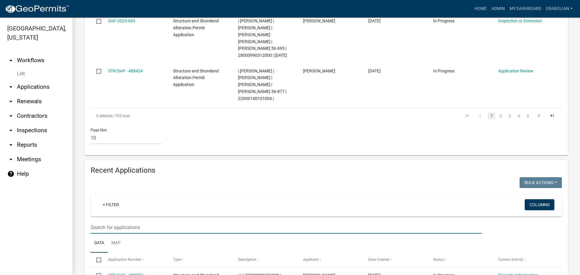
click at [132, 222] on input "text" at bounding box center [286, 228] width 391 height 12
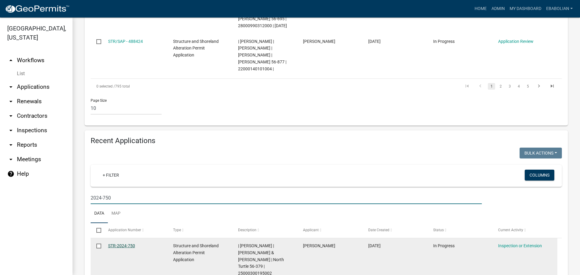
type input "2024-750"
click at [129, 244] on link "STR-2024-750" at bounding box center [121, 246] width 27 height 5
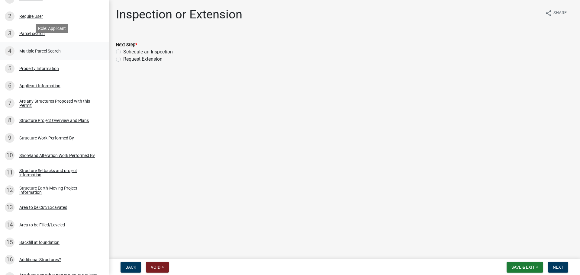
scroll to position [151, 0]
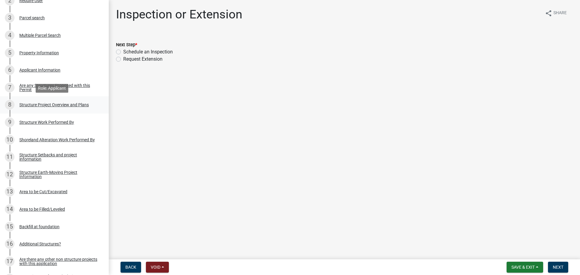
click at [73, 105] on div "Structure Project Overview and Plans" at bounding box center [54, 105] width 70 height 4
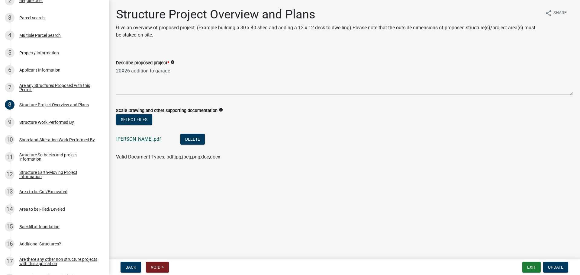
click at [125, 141] on link "Mielke.pdf" at bounding box center [138, 139] width 45 height 6
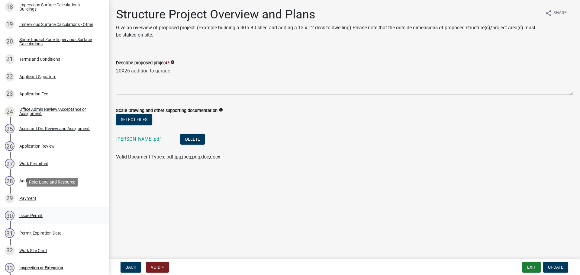
scroll to position [453, 0]
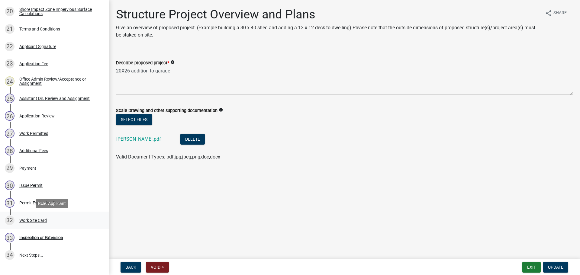
click at [41, 219] on div "Work Site Card" at bounding box center [33, 221] width 28 height 4
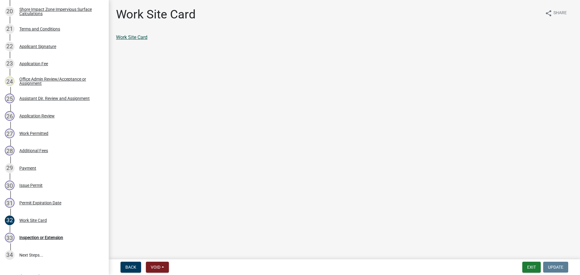
click at [132, 38] on link "Work Site Card" at bounding box center [131, 37] width 31 height 6
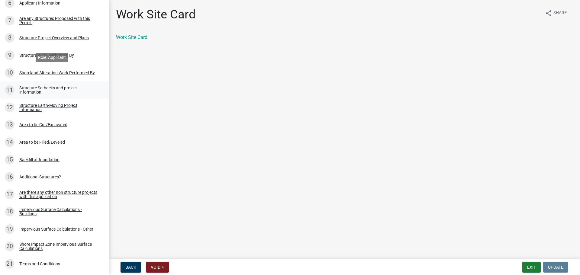
scroll to position [212, 0]
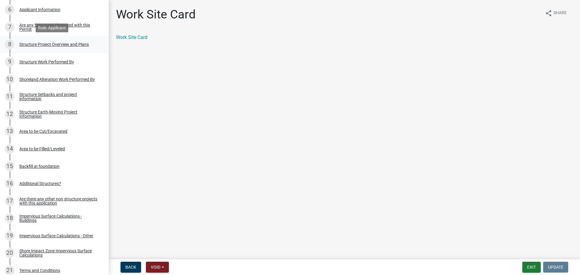
click at [37, 44] on div "Structure Project Overview and Plans" at bounding box center [54, 44] width 70 height 4
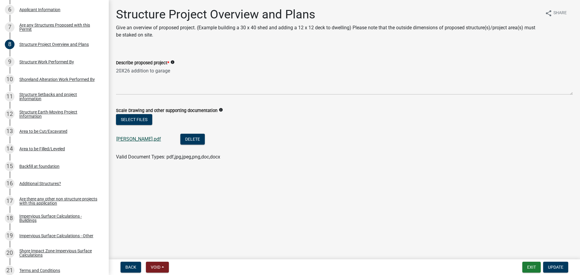
click at [128, 139] on link "Mielke.pdf" at bounding box center [138, 139] width 45 height 6
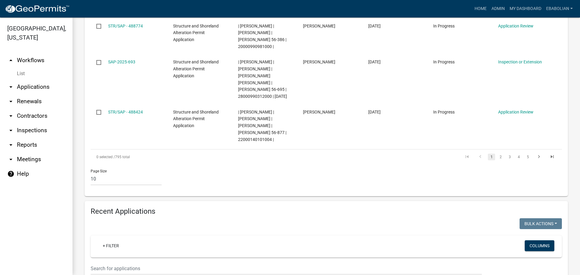
scroll to position [514, 0]
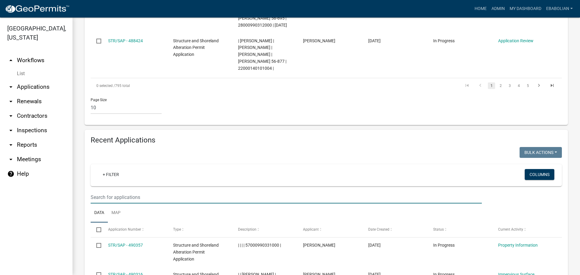
click at [122, 191] on input "text" at bounding box center [286, 197] width 391 height 12
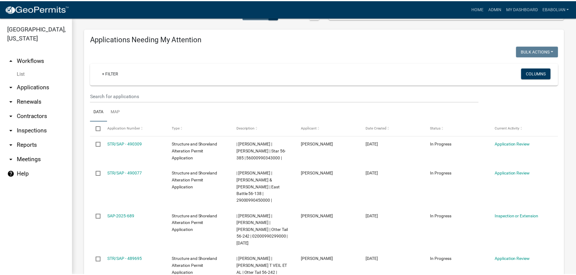
scroll to position [0, 0]
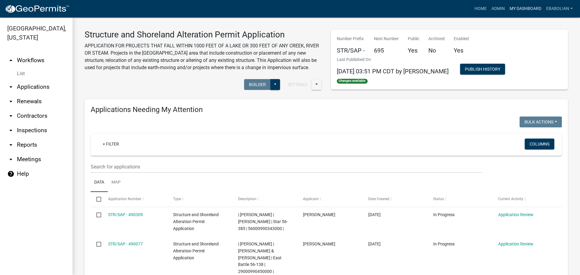
type input "2024-659"
click at [516, 9] on link "My Dashboard" at bounding box center [526, 8] width 37 height 11
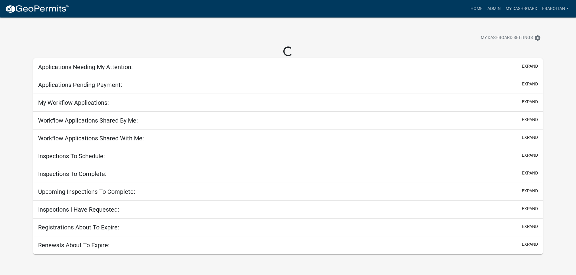
select select "3: 100"
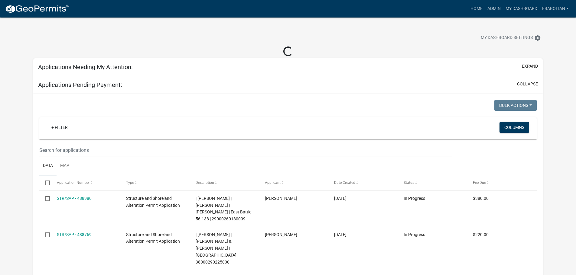
select select "3: 100"
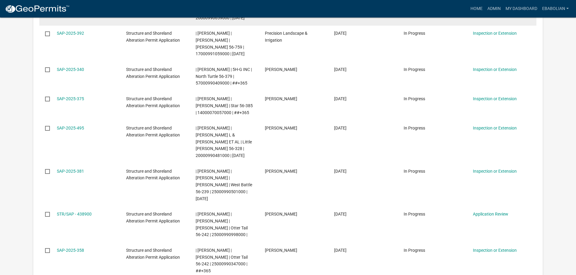
scroll to position [2962, 0]
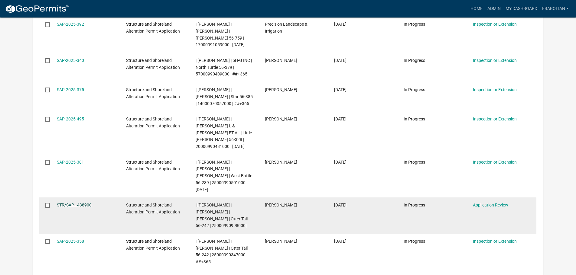
click at [88, 203] on link "STR/SAP - 438900" at bounding box center [74, 205] width 35 height 5
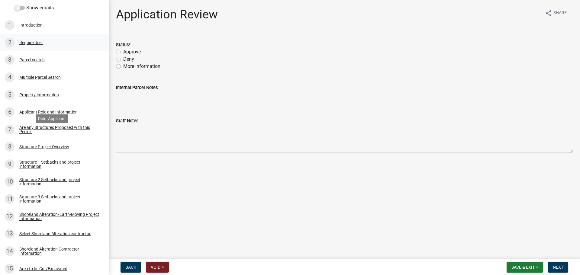
scroll to position [121, 0]
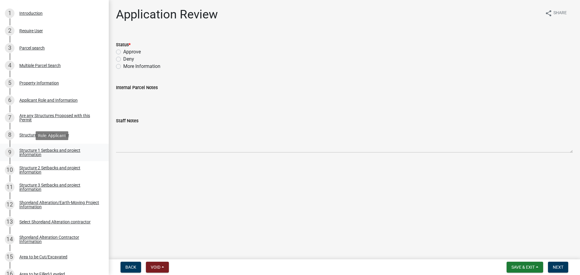
click at [54, 152] on div "Structure 1 Setbacks and project information" at bounding box center [59, 152] width 80 height 8
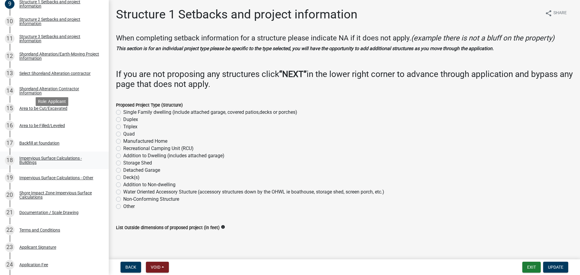
scroll to position [272, 0]
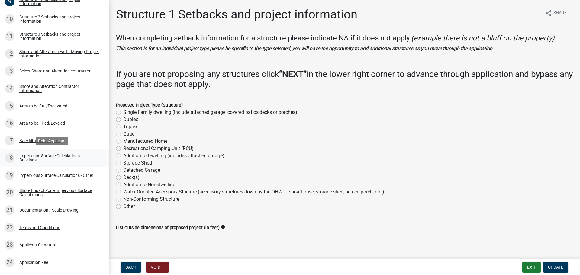
click at [35, 158] on div "Impervious Surface Calculations - Buildings" at bounding box center [59, 158] width 80 height 8
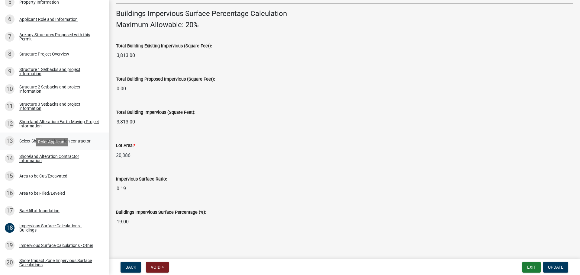
scroll to position [181, 0]
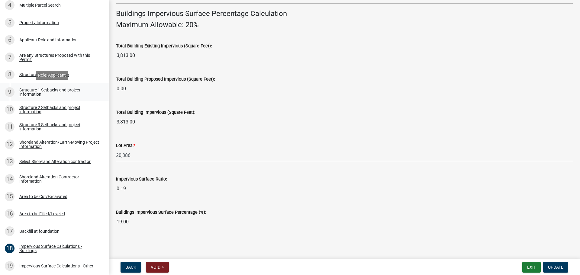
click at [31, 93] on div "Structure 1 Setbacks and project information" at bounding box center [59, 92] width 80 height 8
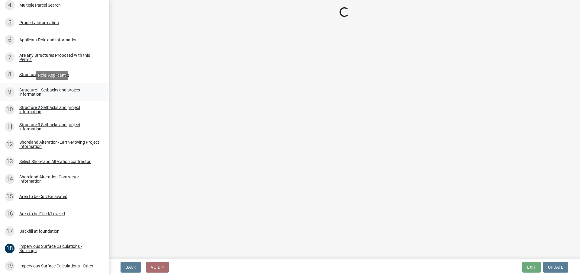
scroll to position [0, 0]
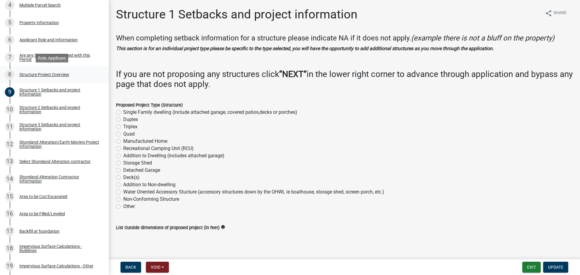
click at [30, 73] on div "Structure Project Overview" at bounding box center [44, 75] width 50 height 4
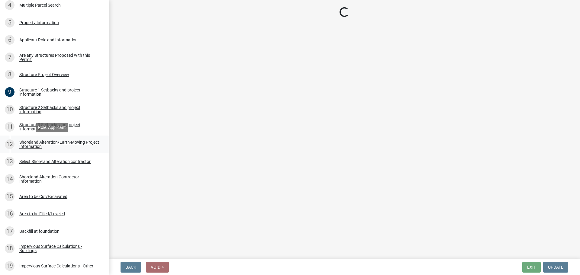
click at [36, 144] on div "Shoreland Alteration/Earth-Moving Project Information" at bounding box center [59, 144] width 80 height 8
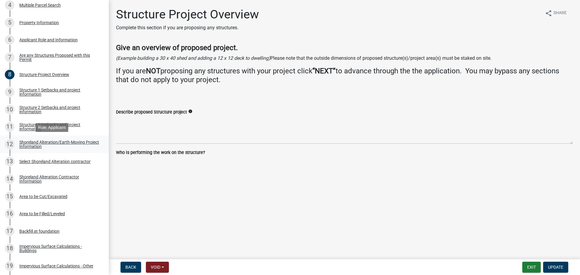
click at [36, 144] on div "Shoreland Alteration/Earth-Moving Project Information" at bounding box center [59, 144] width 80 height 8
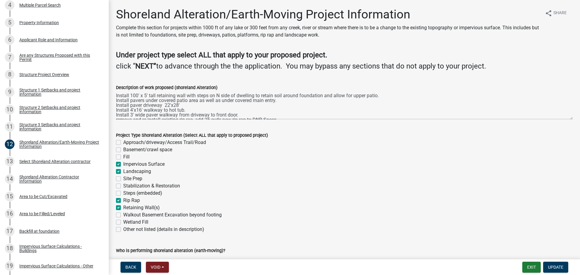
drag, startPoint x: 567, startPoint y: 118, endPoint x: 569, endPoint y: 157, distance: 38.7
click at [569, 160] on div "Project Type Shoreland Alteration (Select ALL that apply to proposed project) A…" at bounding box center [345, 179] width 466 height 109
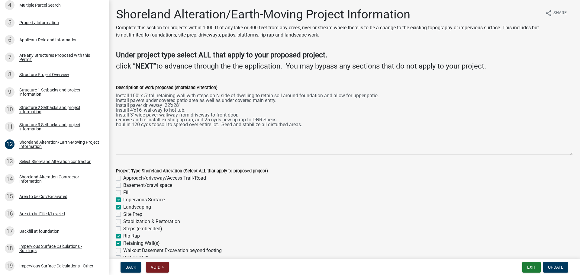
drag, startPoint x: 567, startPoint y: 118, endPoint x: 570, endPoint y: 154, distance: 35.8
click at [570, 154] on div "Description of work proposed (shoreland Alteration) Install 100' x 5' tall reta…" at bounding box center [345, 116] width 466 height 80
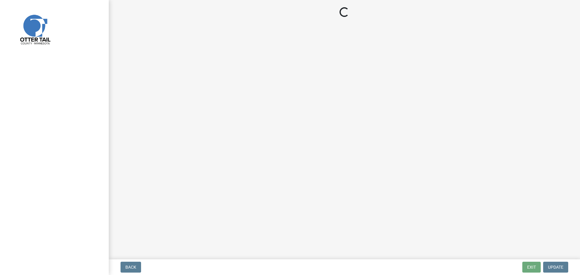
select select "47ea1fb7-c502-4f3a-a094-06b583cbebcf"
select select "cd31a072-cd4e-4306-9b8c-c26eab70e9de"
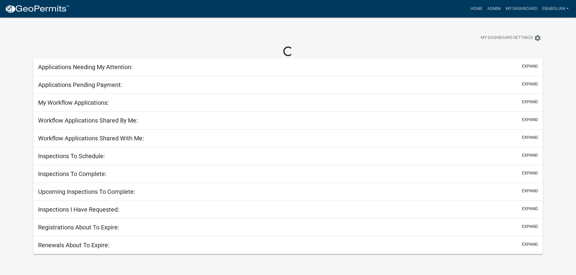
select select "3: 100"
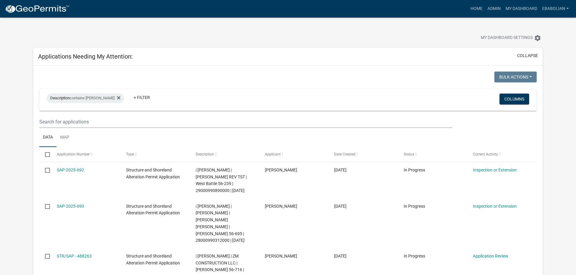
scroll to position [6019, 0]
